Goal: Task Accomplishment & Management: Complete application form

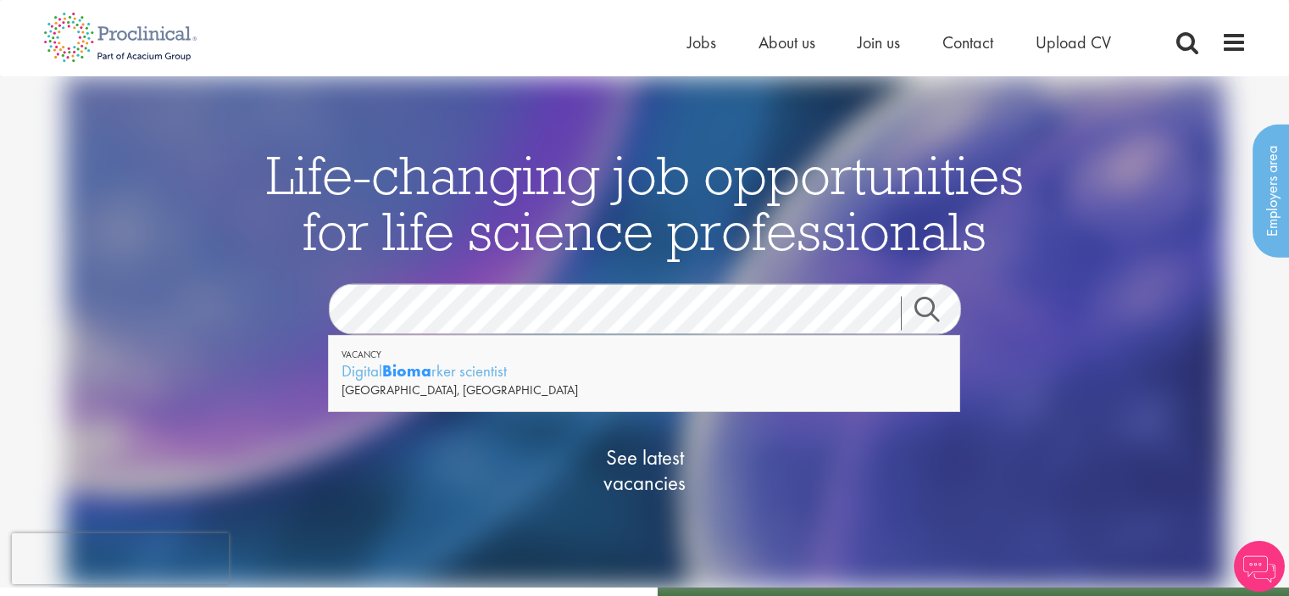
click at [493, 369] on div "Digital Bioma rker scientist" at bounding box center [644, 370] width 605 height 21
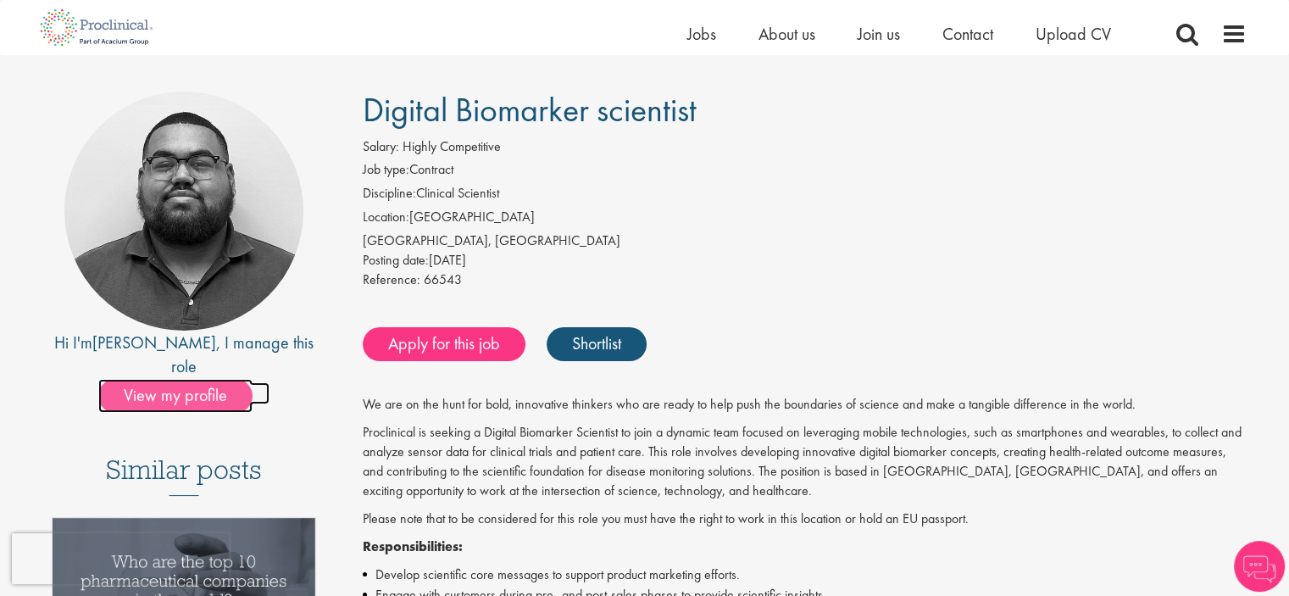
click at [169, 379] on span "View my profile" at bounding box center [175, 396] width 154 height 34
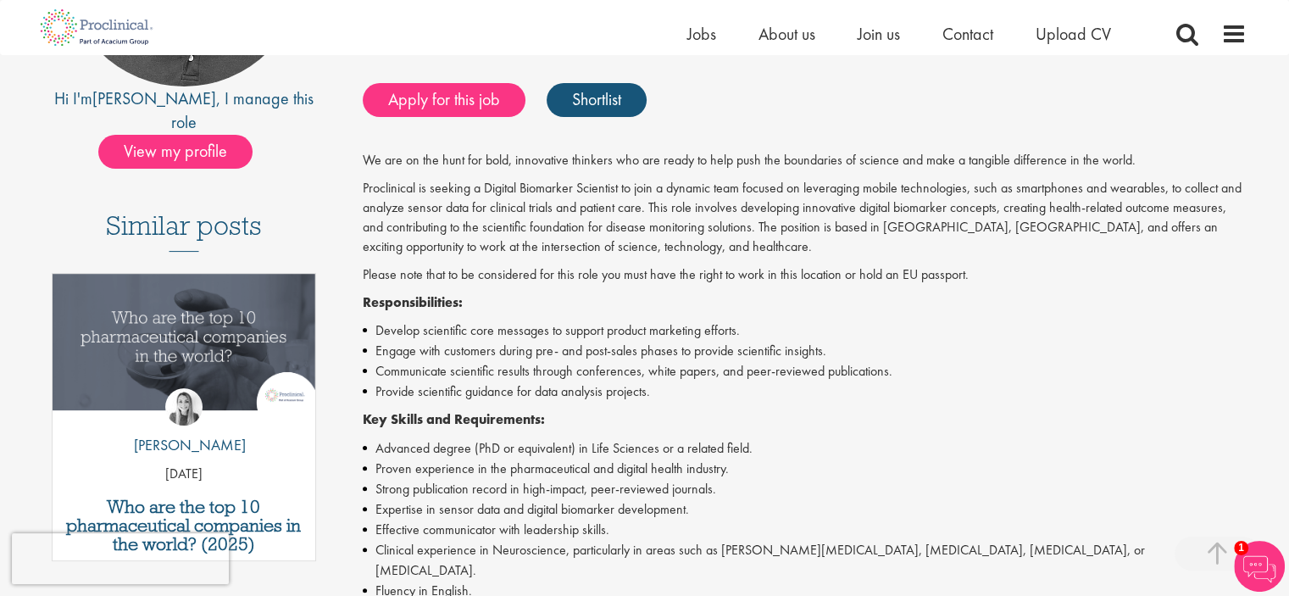
scroll to position [346, 0]
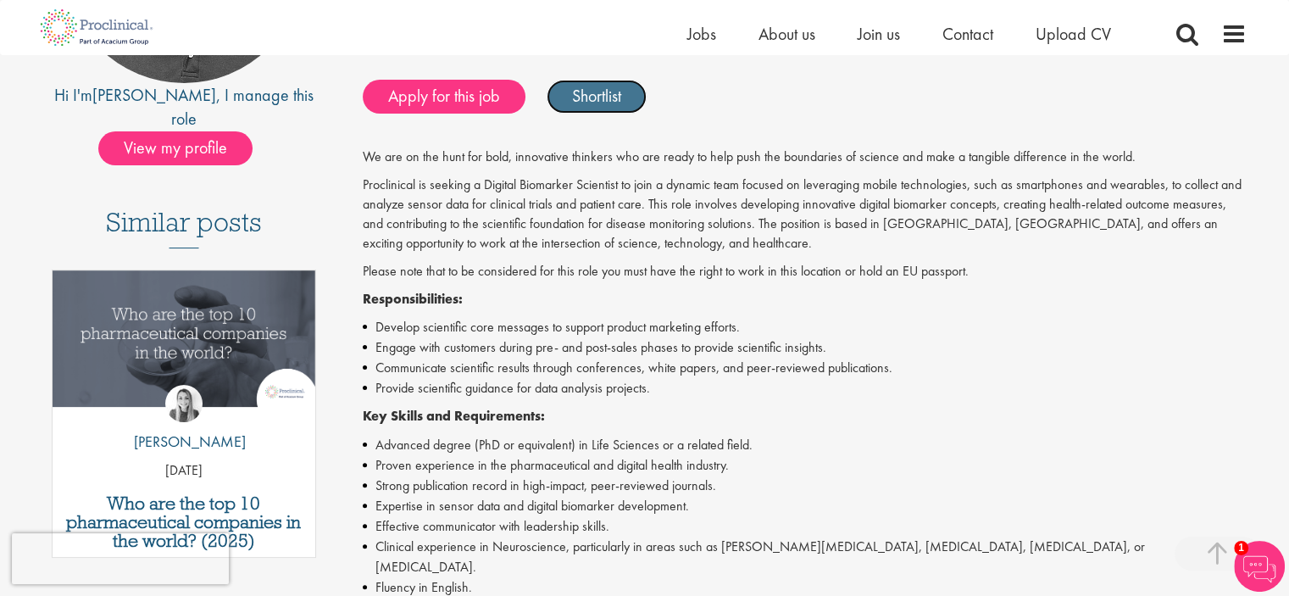
click at [614, 99] on link "Shortlist" at bounding box center [597, 97] width 100 height 34
click at [607, 103] on link "Shortlisted" at bounding box center [606, 97] width 118 height 34
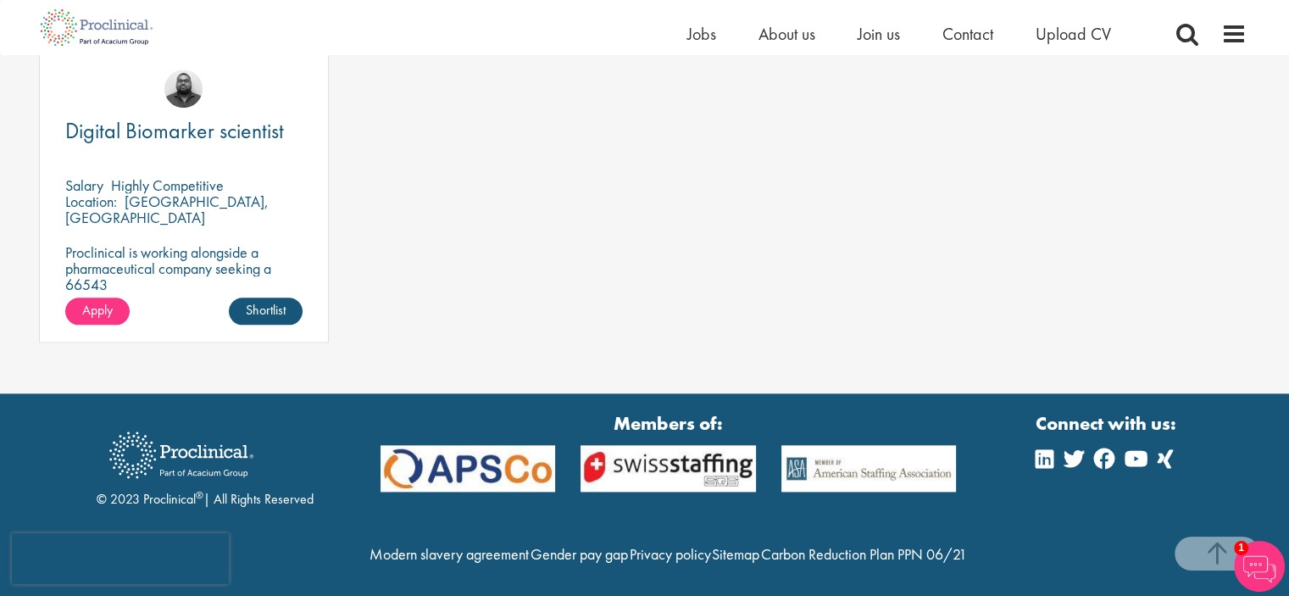
scroll to position [2091, 0]
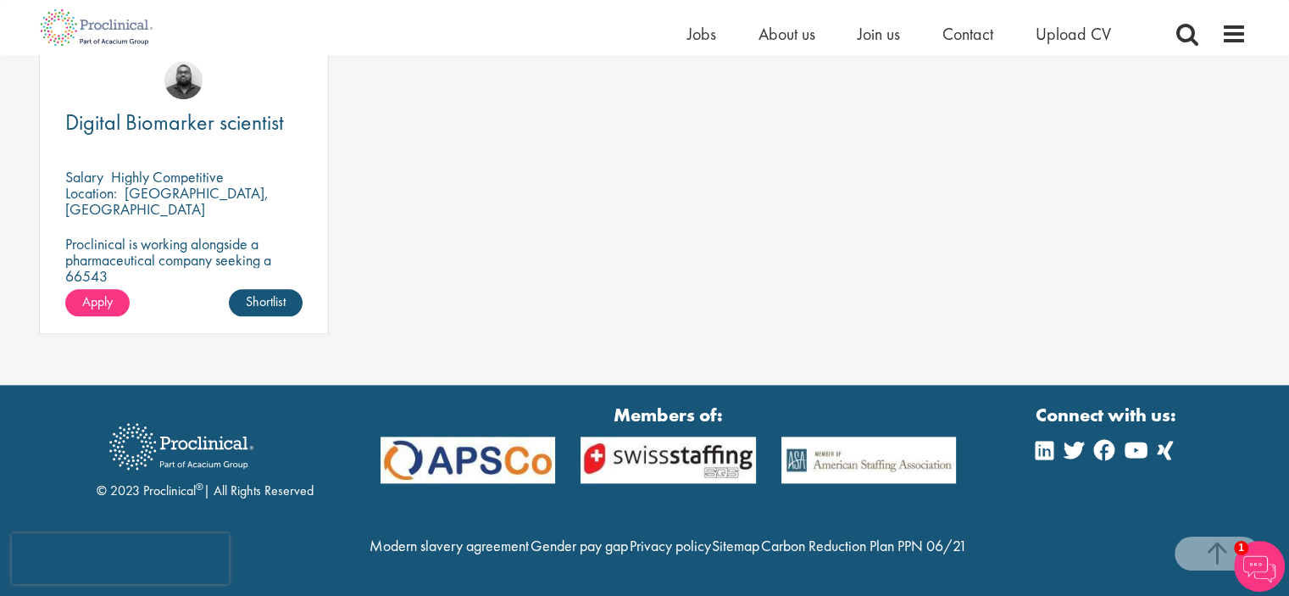
click at [454, 285] on div "Digital Biomarker scientist Salary Highly Competitive Location: Basel-City, Swi…" at bounding box center [645, 197] width 1229 height 308
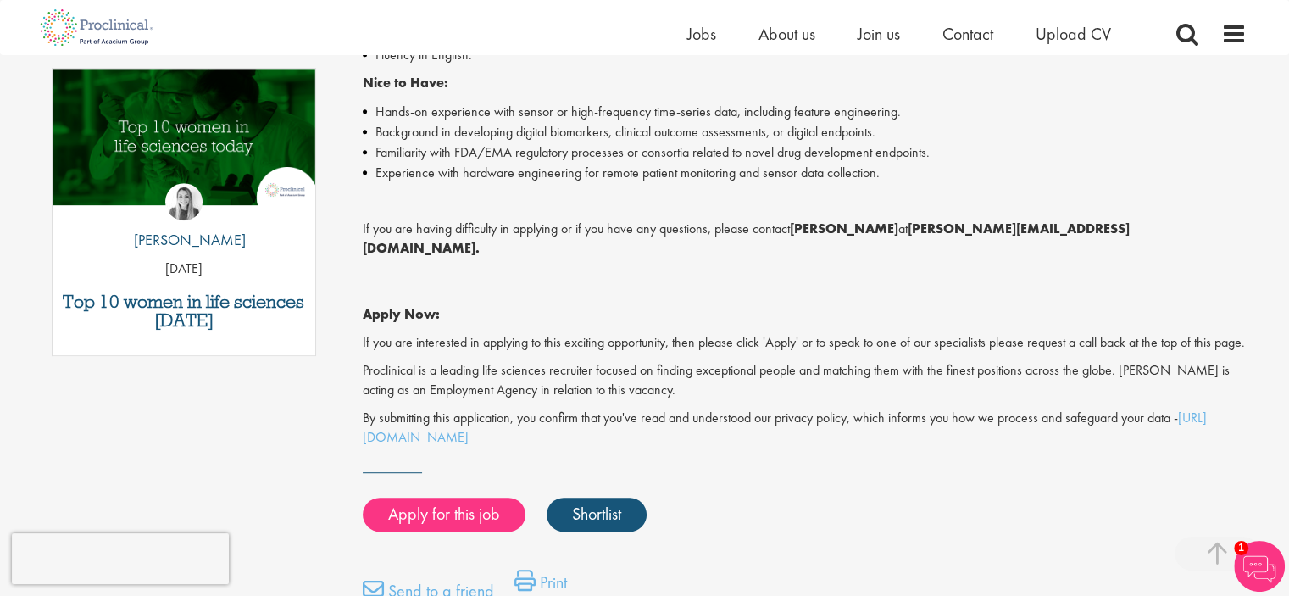
scroll to position [918, 0]
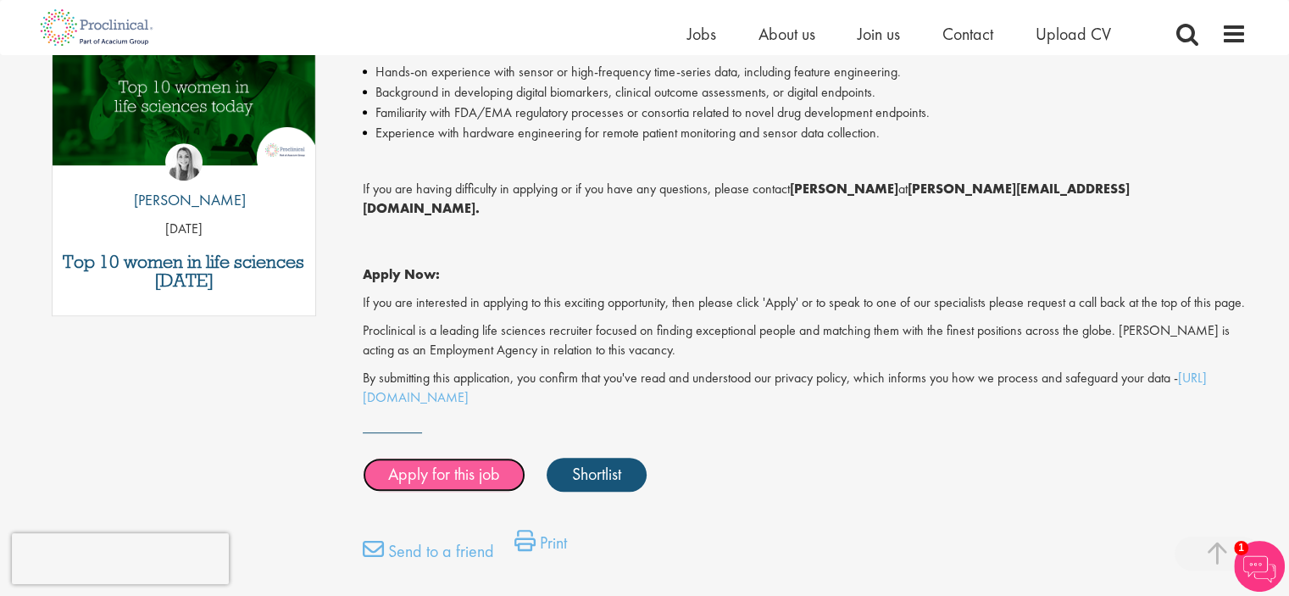
click at [454, 458] on link "Apply for this job" at bounding box center [444, 475] width 163 height 34
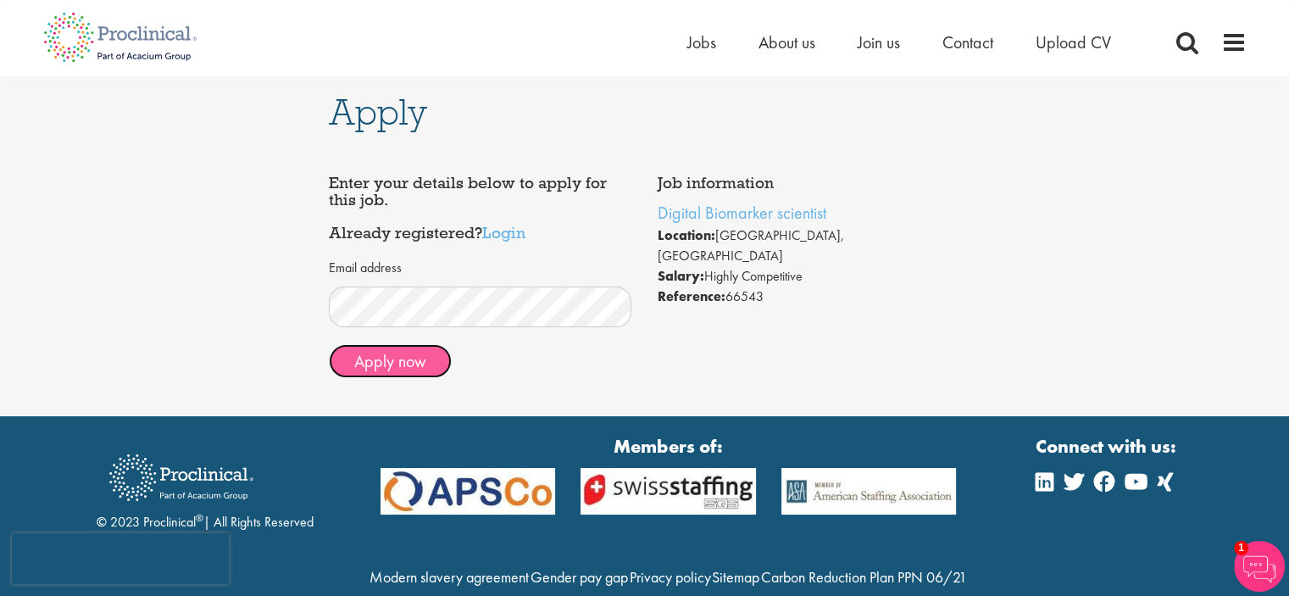
click at [381, 359] on button "Apply now" at bounding box center [390, 361] width 123 height 34
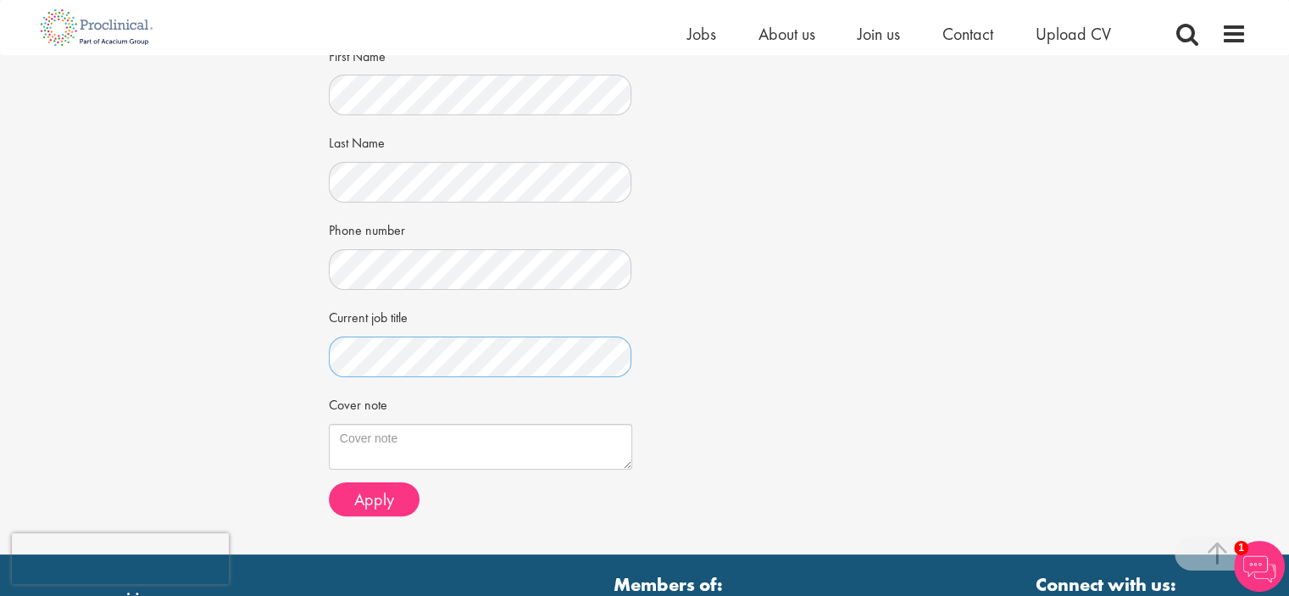
scroll to position [353, 0]
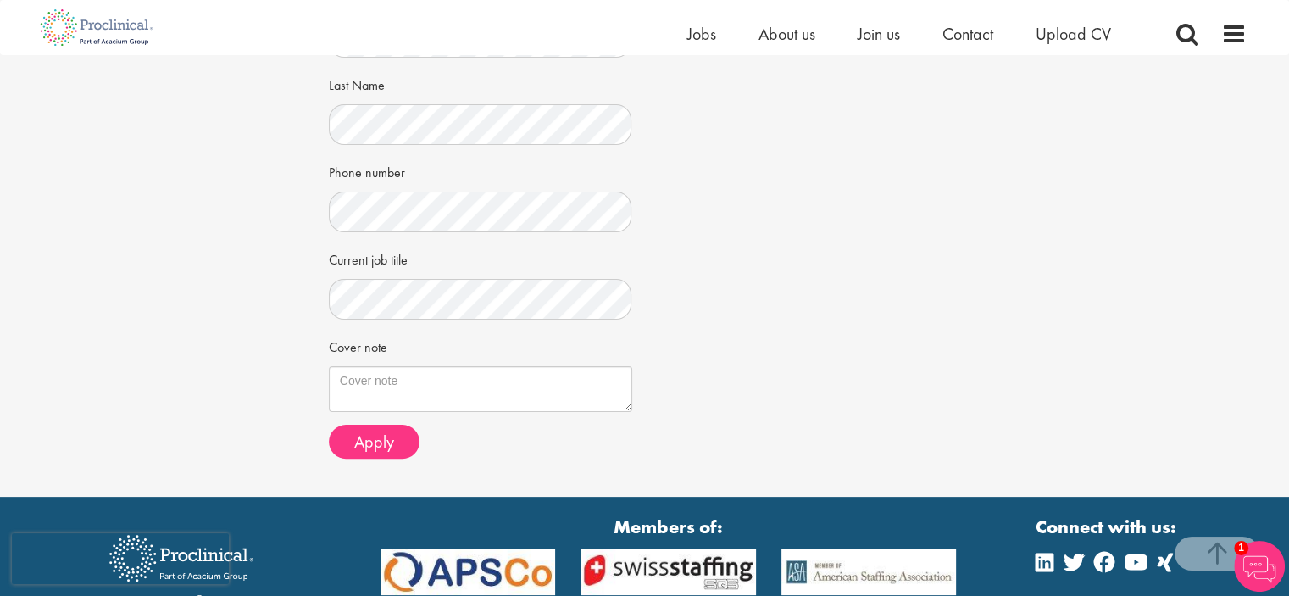
click at [666, 337] on div "Job information Digital Biomarker scientist Location: Basel-City, Switzerland S…" at bounding box center [645, 131] width 658 height 679
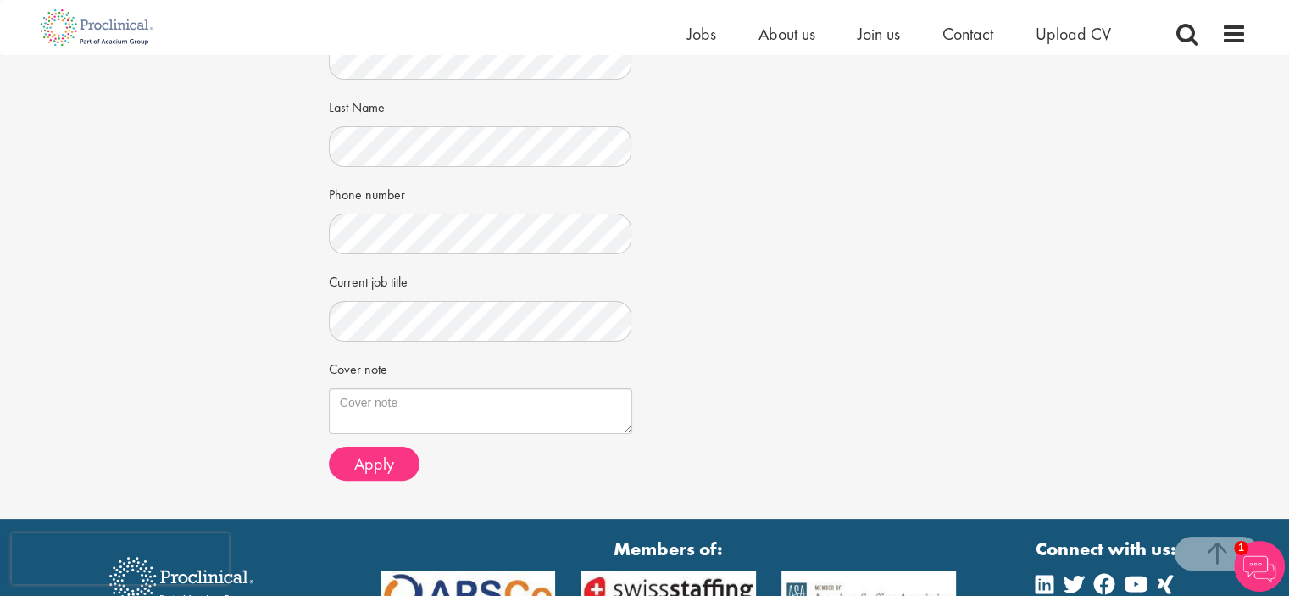
scroll to position [367, 0]
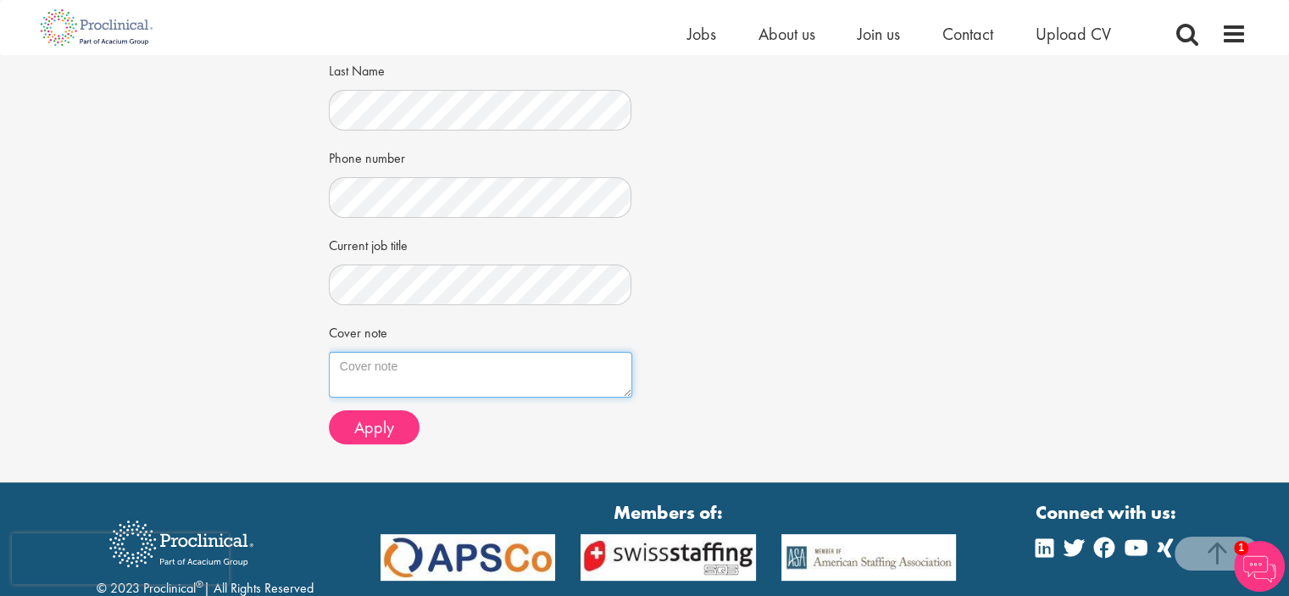
click at [463, 371] on textarea "Cover note" at bounding box center [481, 375] width 304 height 46
paste textarea "With 6+ years of neuroscience research and a track record of rescuing stalled p…"
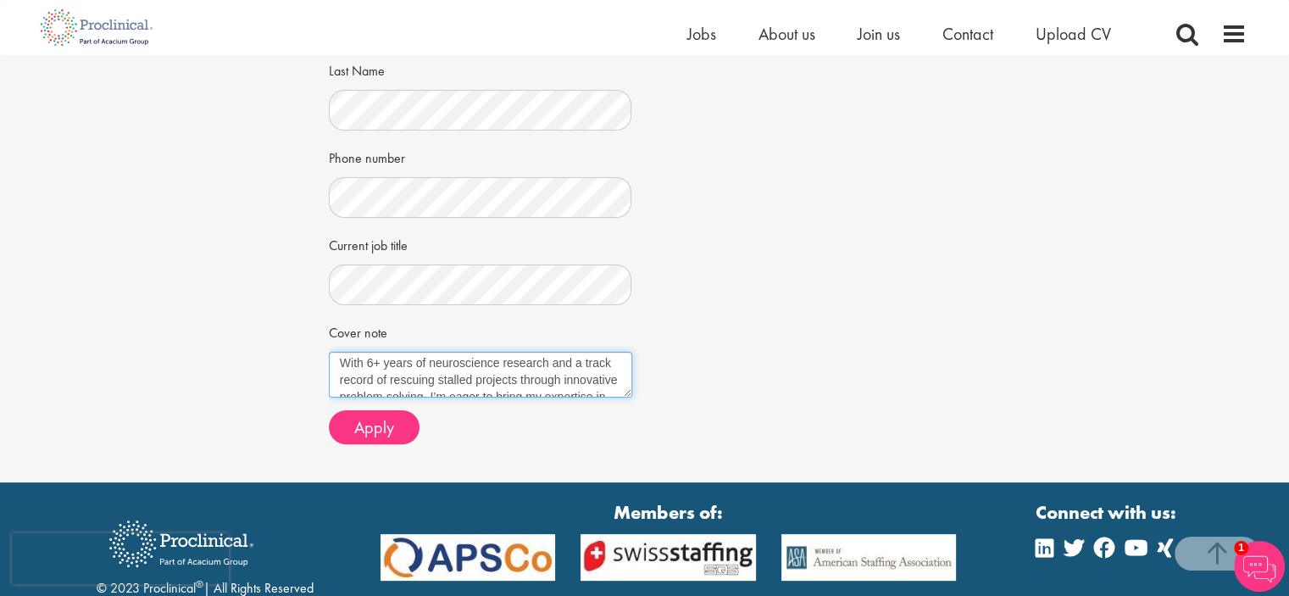
scroll to position [0, 0]
click at [409, 381] on textarea "With 6+ years of neuroscience research and a track record of rescuing stalled p…" at bounding box center [481, 375] width 304 height 46
drag, startPoint x: 404, startPoint y: 376, endPoint x: 481, endPoint y: 374, distance: 76.3
click at [481, 374] on textarea "With 6+ years of neuroscience research and a track record of rescuing stalled p…" at bounding box center [481, 375] width 304 height 46
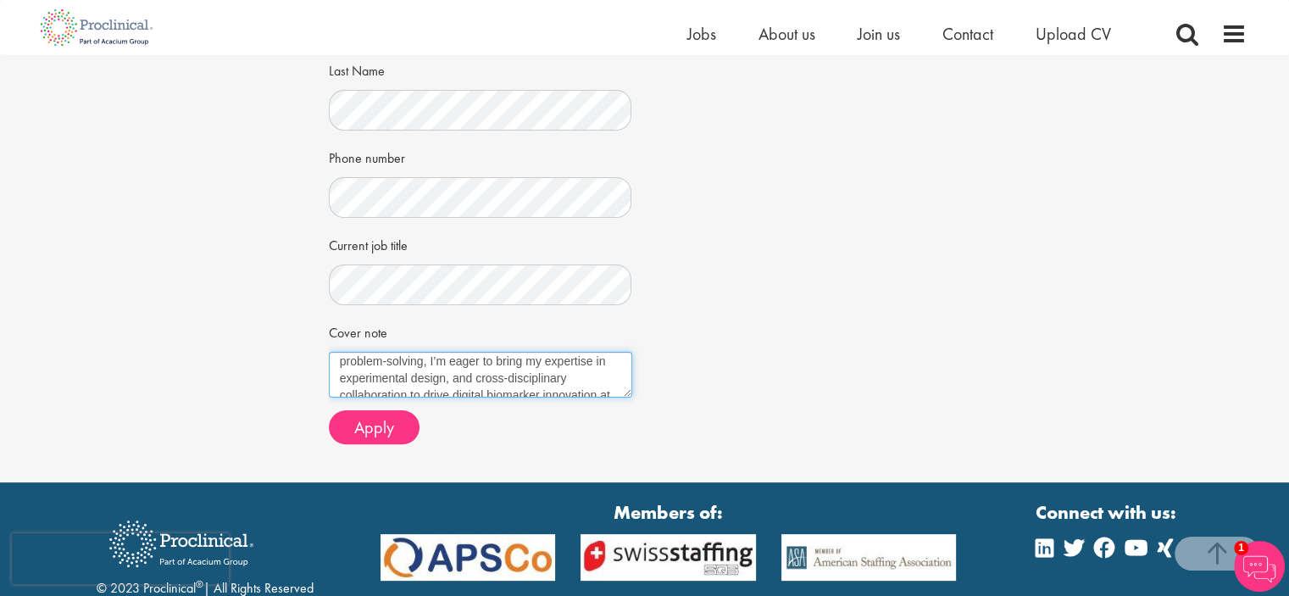
click at [514, 377] on textarea "With 6+ years of neuroscience research and a track record of rescuing stalled p…" at bounding box center [481, 375] width 304 height 46
drag, startPoint x: 498, startPoint y: 387, endPoint x: 271, endPoint y: 332, distance: 233.8
click at [271, 332] on div "Apply Job information Digital Biomarker scientist Location: Basel-City, Switzer…" at bounding box center [644, 85] width 1315 height 794
type textarea "With 6+ years of neuroscience research and a track record of rescuing stalled p…"
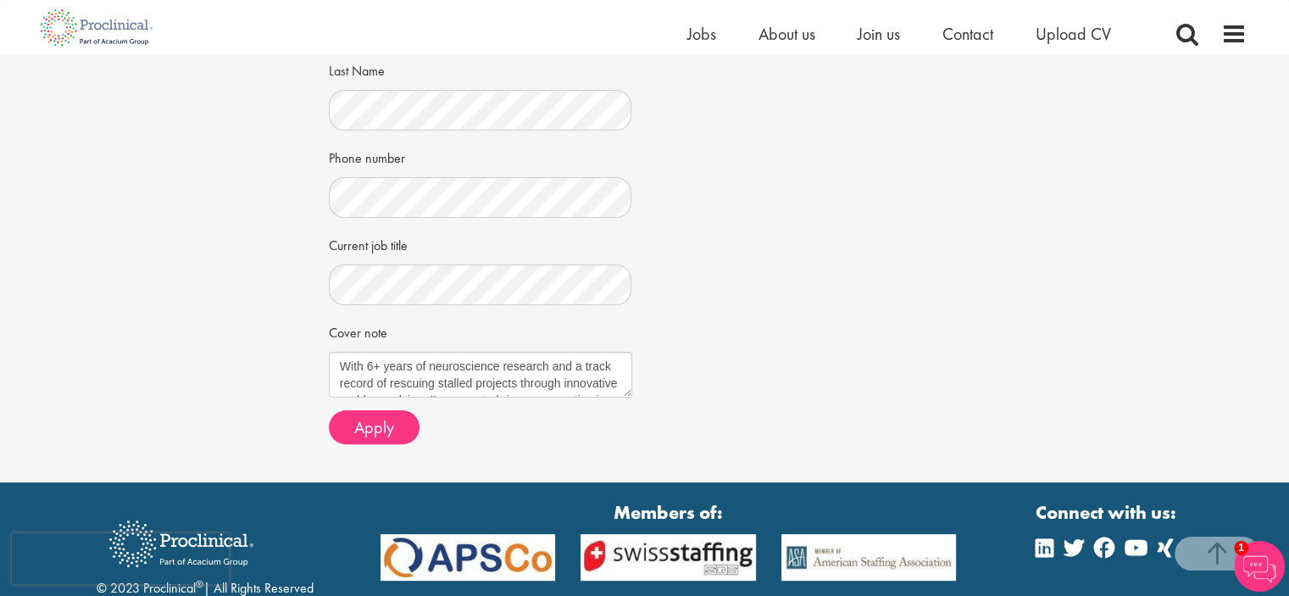
click at [723, 284] on div "Job information Digital Biomarker scientist Location: Basel-City, Switzerland S…" at bounding box center [645, 117] width 658 height 679
click at [365, 426] on span "Apply" at bounding box center [374, 427] width 40 height 22
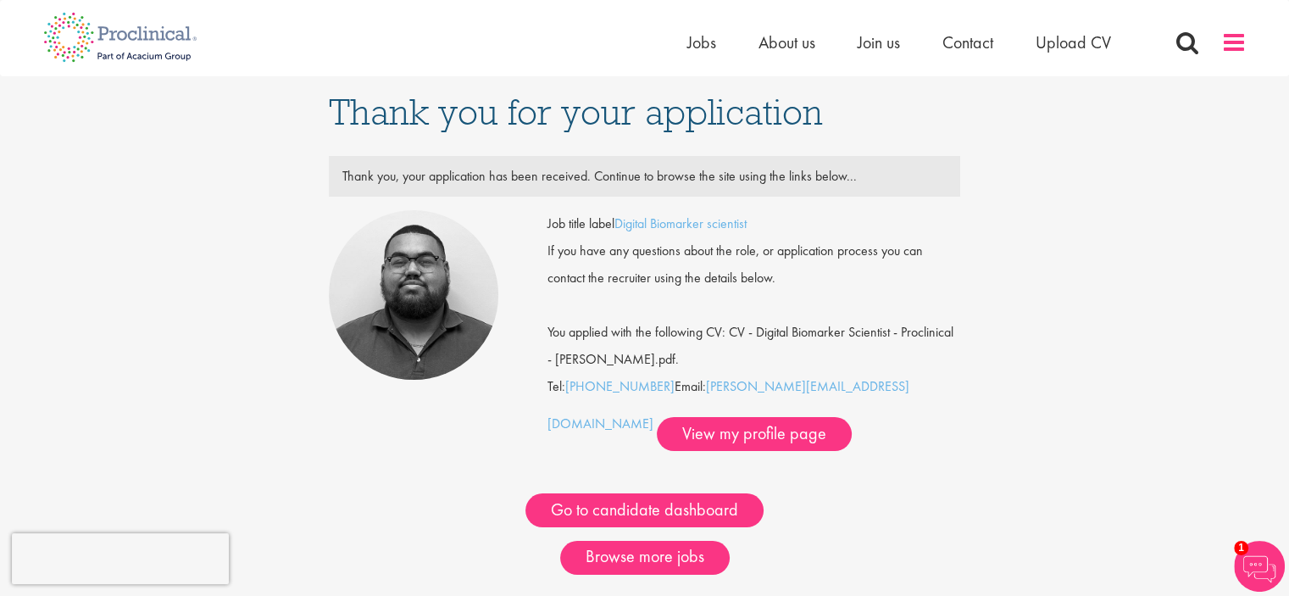
click at [1233, 39] on span at bounding box center [1234, 42] width 25 height 25
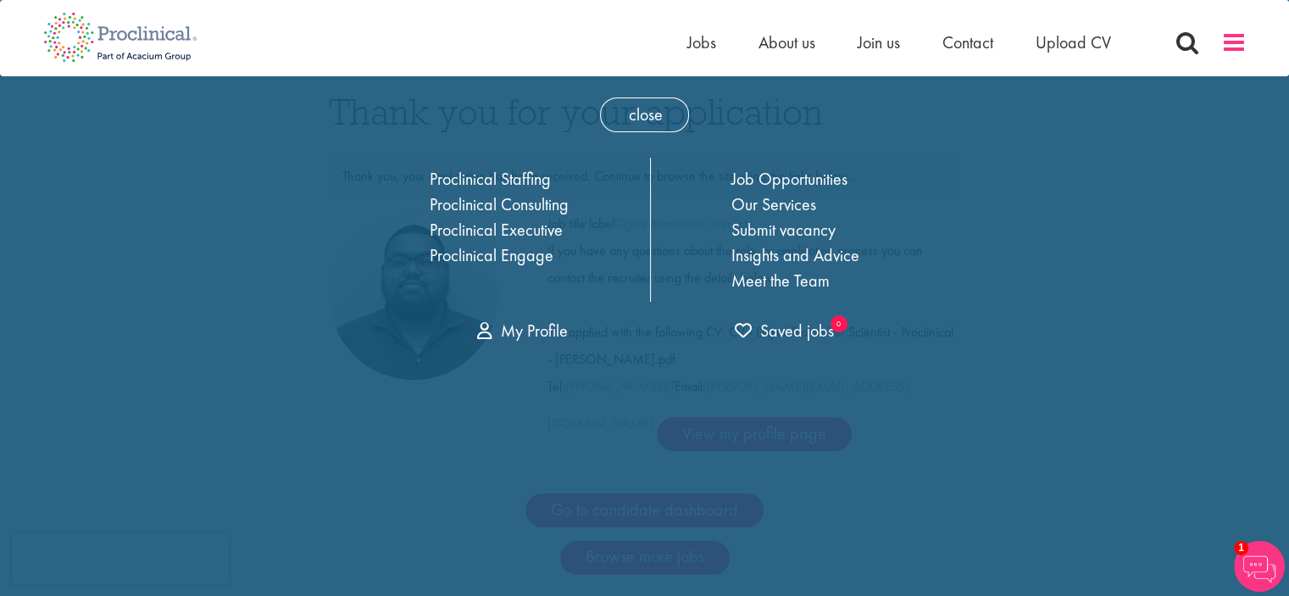
click at [1227, 45] on span at bounding box center [1234, 42] width 25 height 25
click at [1080, 34] on span "Upload CV" at bounding box center [1073, 42] width 75 height 22
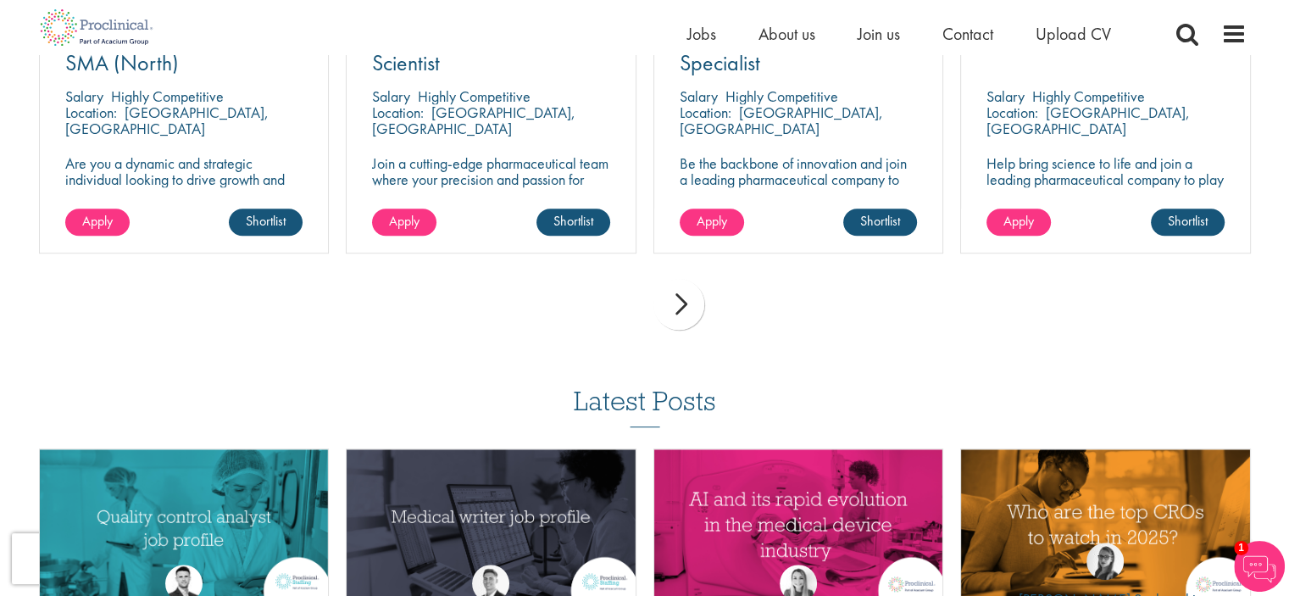
scroll to position [1312, 0]
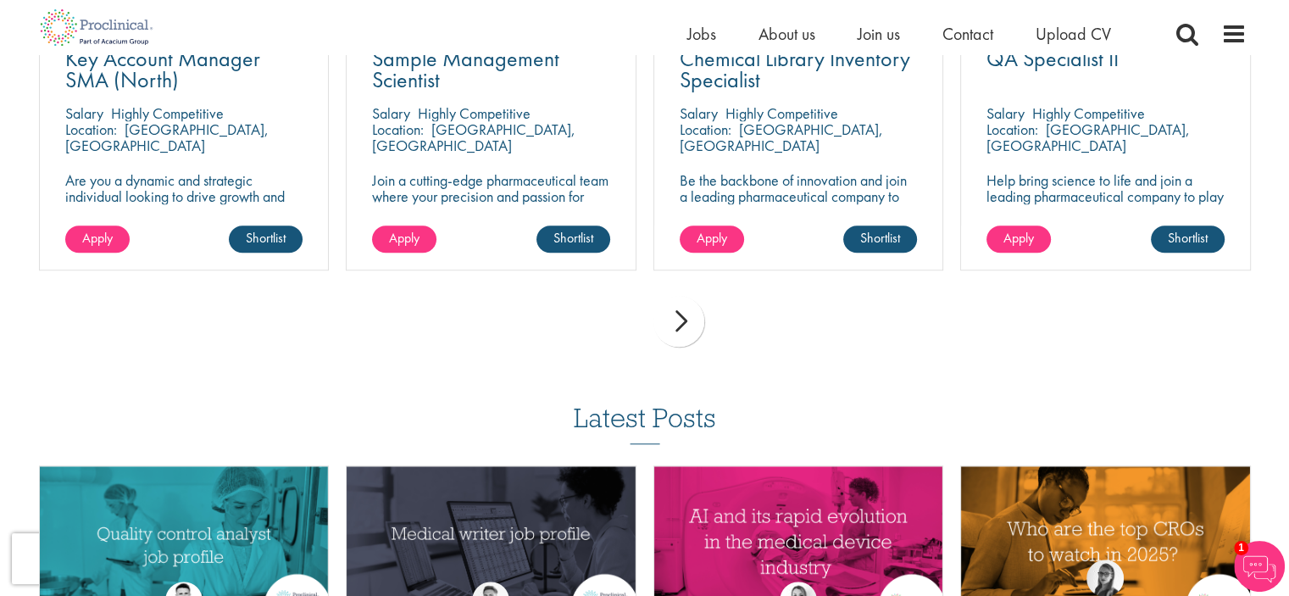
click at [678, 337] on div "next" at bounding box center [679, 321] width 51 height 51
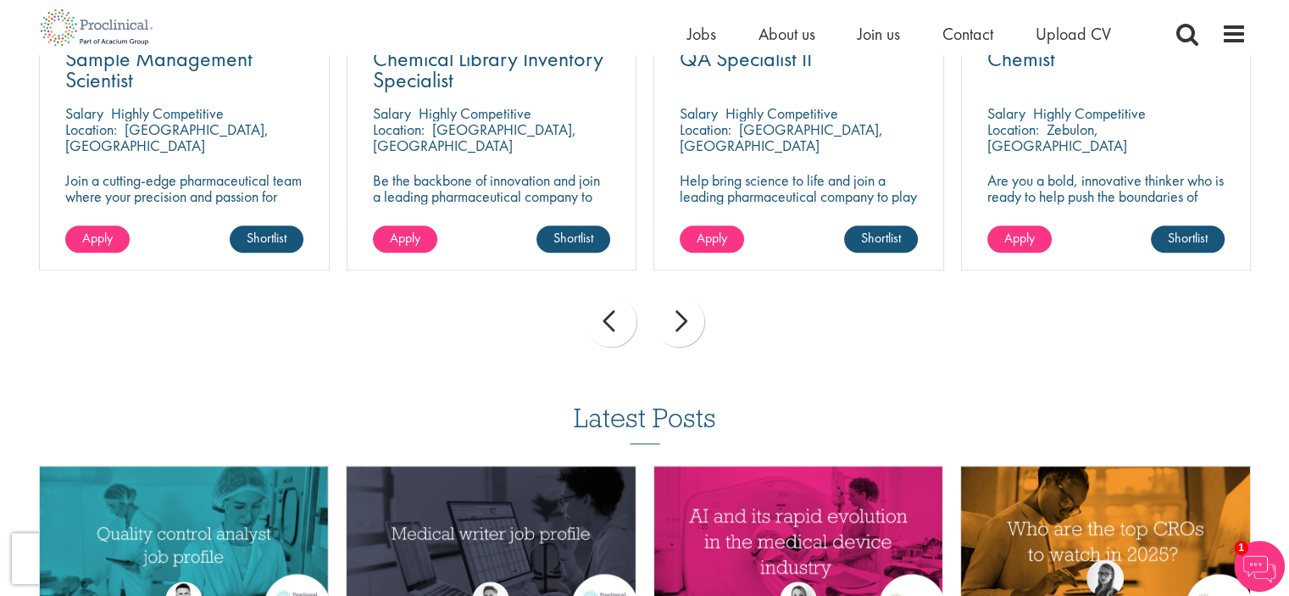
click at [678, 337] on div "next" at bounding box center [679, 321] width 51 height 51
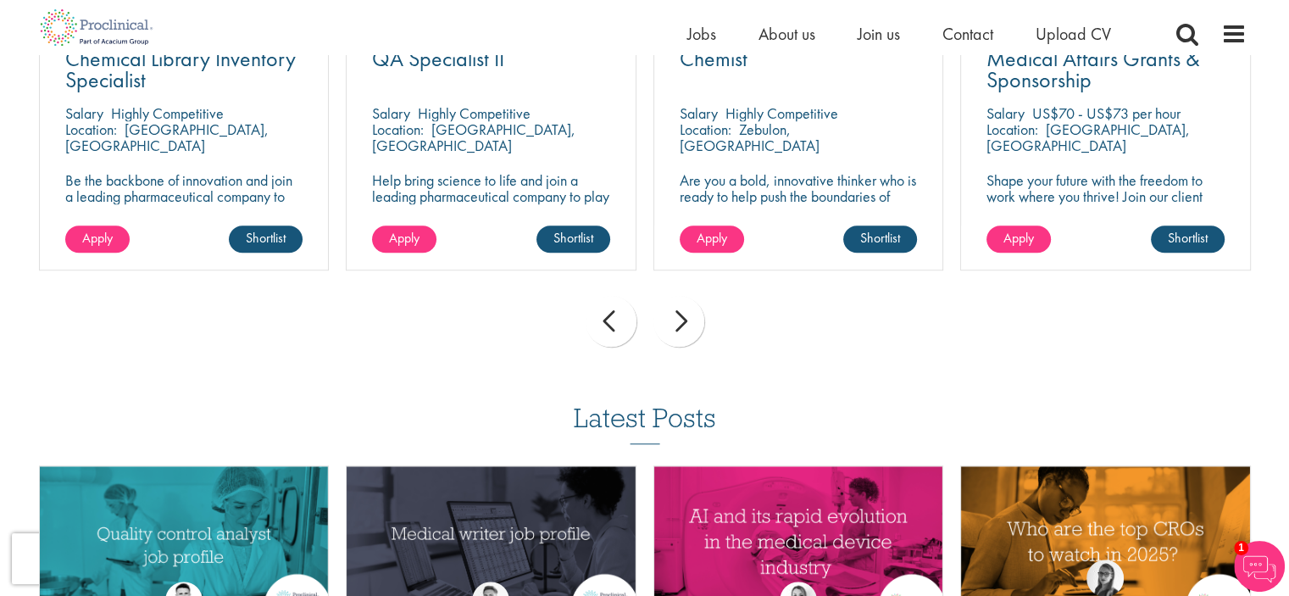
click at [678, 337] on div "next" at bounding box center [679, 321] width 51 height 51
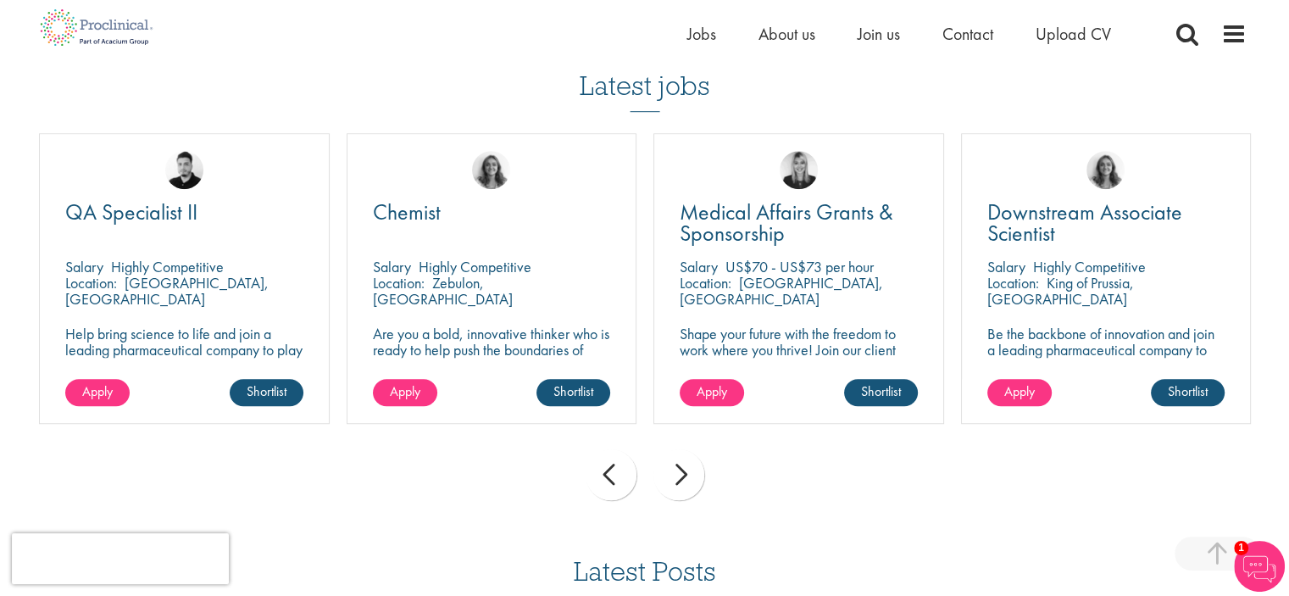
scroll to position [1100, 0]
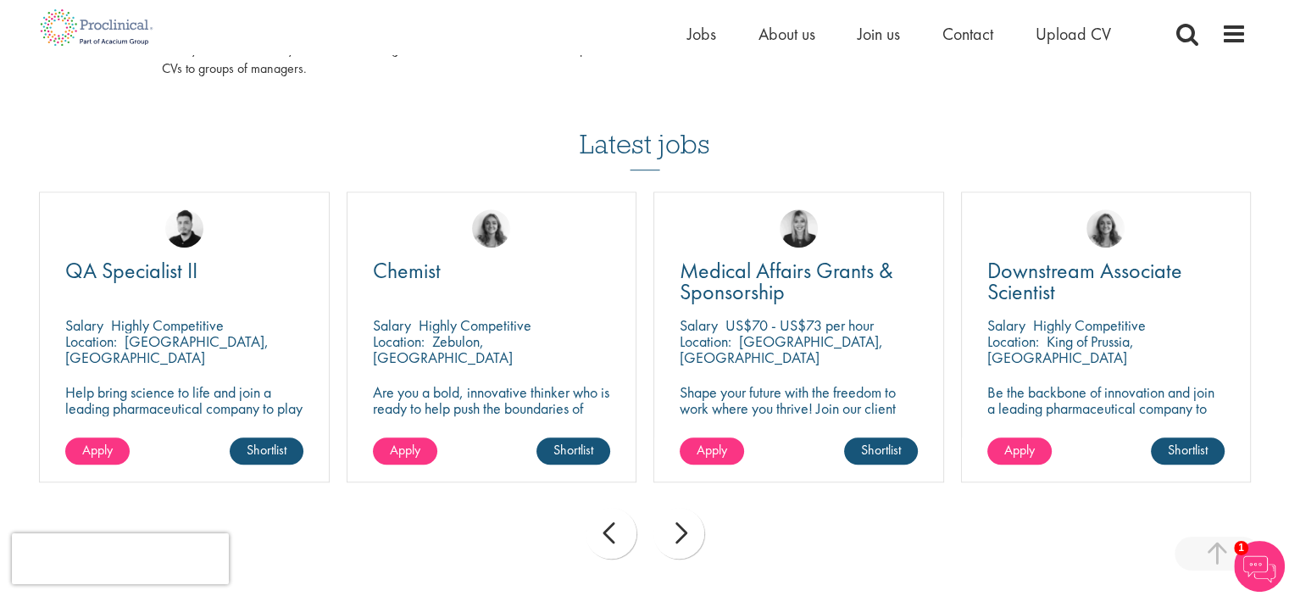
click at [675, 529] on div "next" at bounding box center [679, 533] width 51 height 51
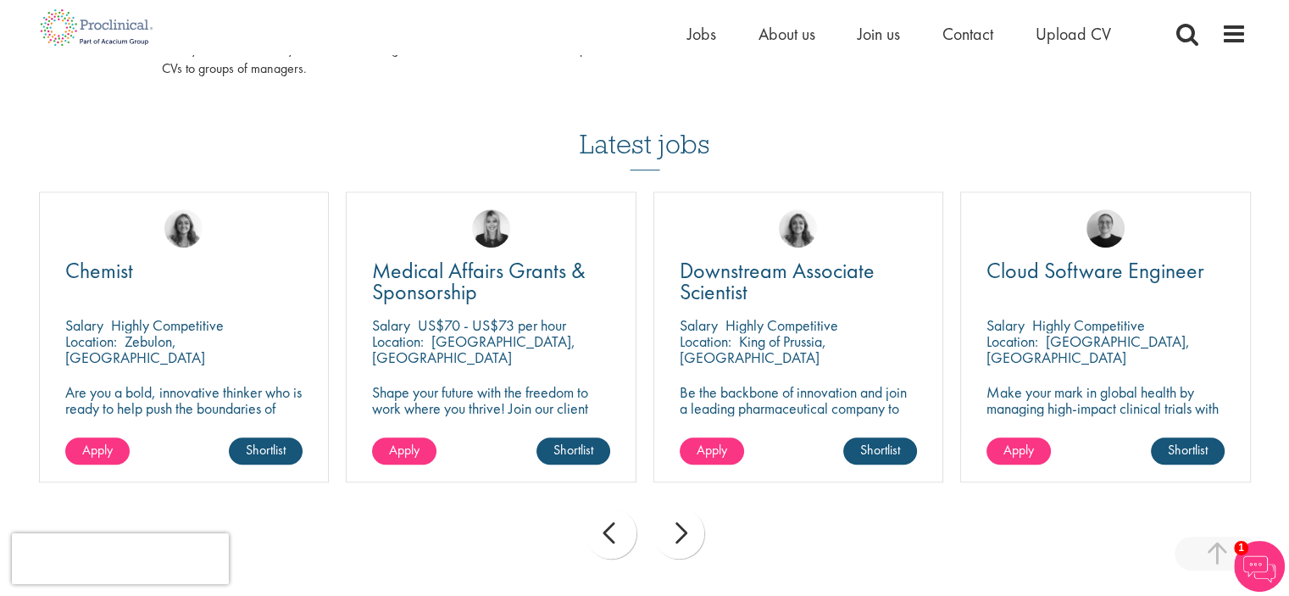
click at [675, 529] on div "next" at bounding box center [679, 533] width 51 height 51
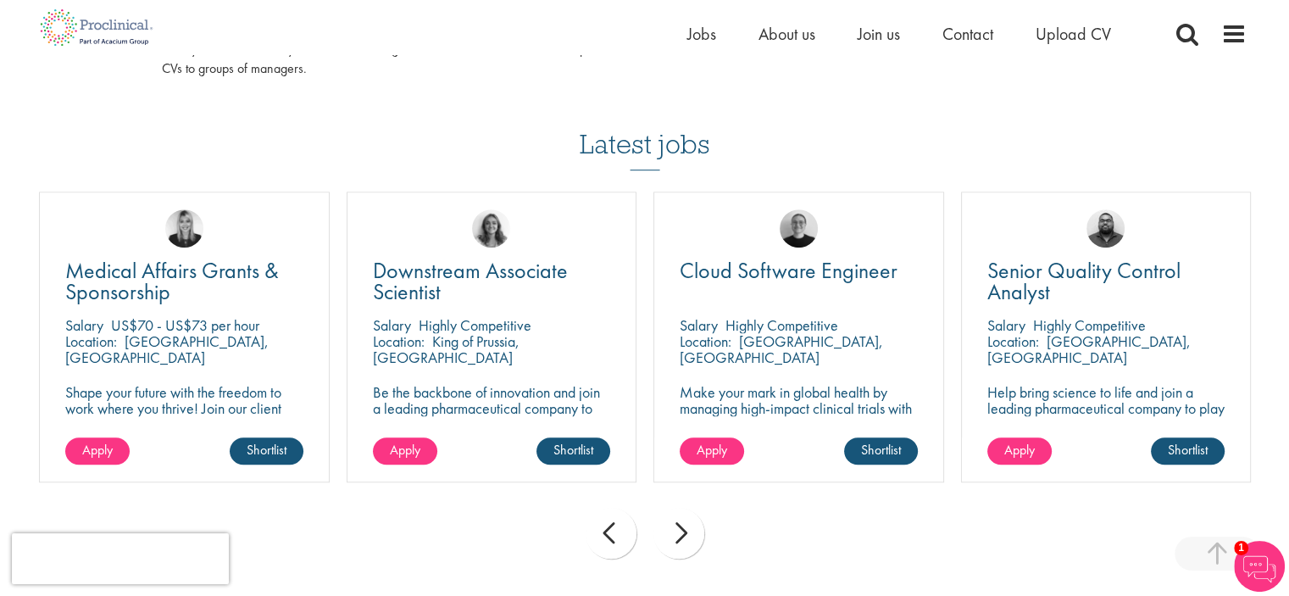
click at [675, 529] on div "next" at bounding box center [679, 533] width 51 height 51
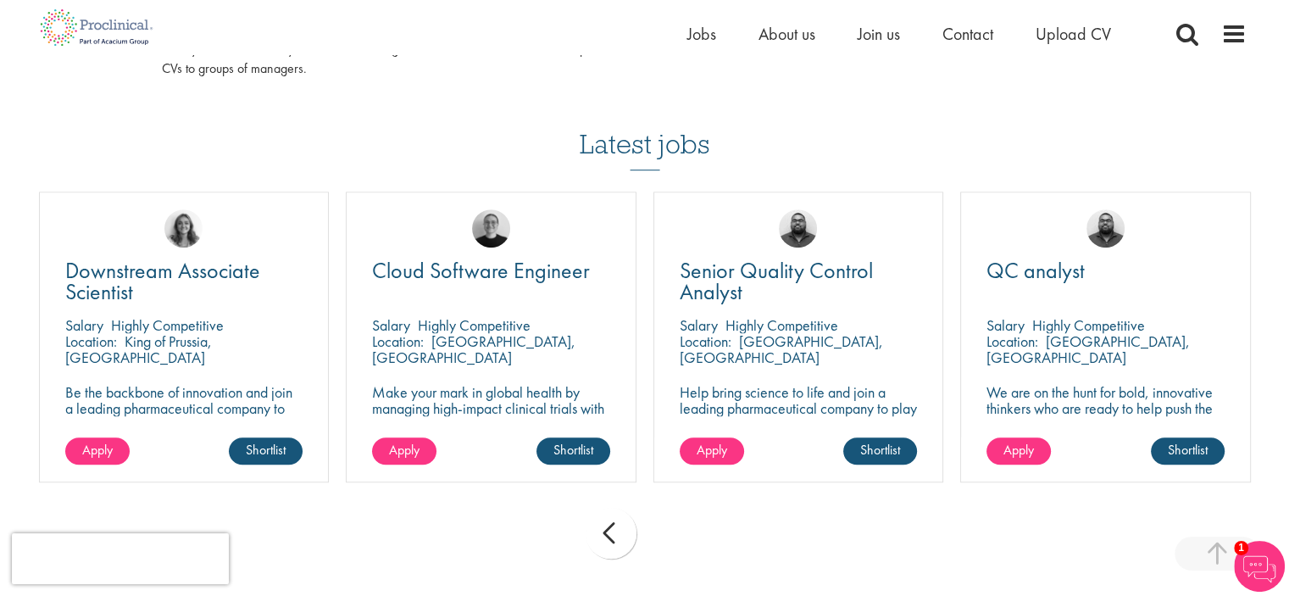
click at [675, 529] on div "prev next" at bounding box center [645, 536] width 1229 height 74
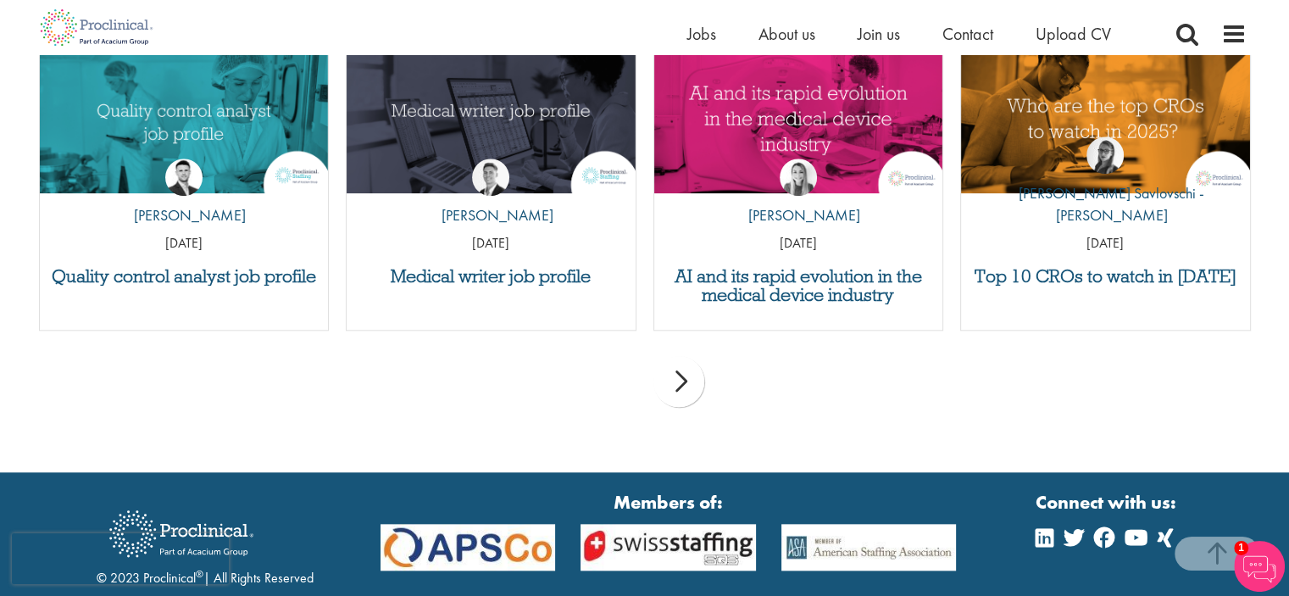
scroll to position [1791, 0]
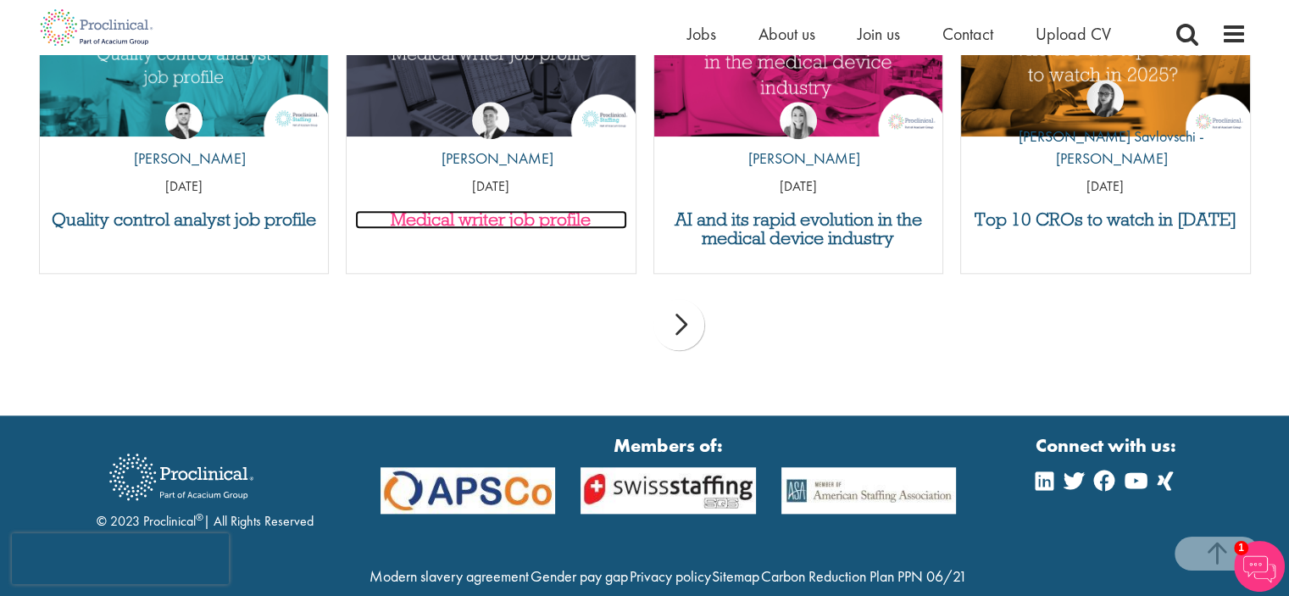
click at [537, 219] on h3 "Medical writer job profile" at bounding box center [491, 219] width 272 height 19
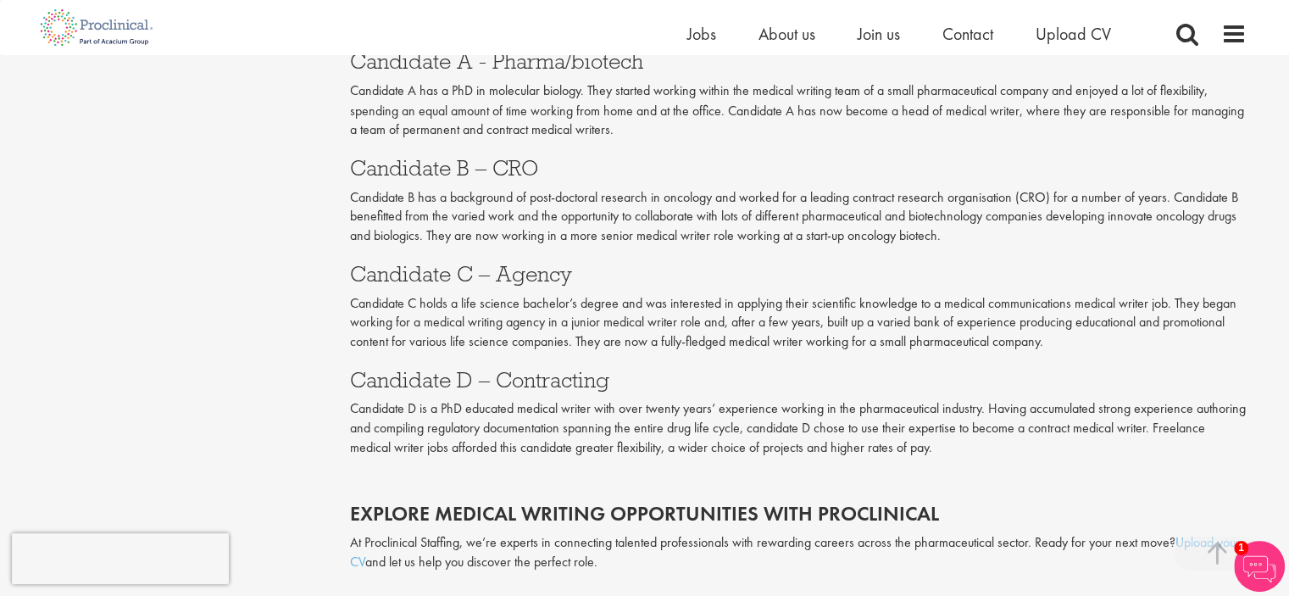
scroll to position [3126, 0]
